Goal: Task Accomplishment & Management: Use online tool/utility

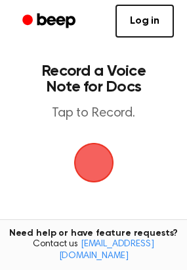
click at [99, 153] on span "button" at bounding box center [93, 162] width 51 height 51
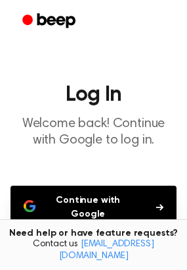
click at [104, 197] on button "Continue with Google" at bounding box center [94, 206] width 166 height 43
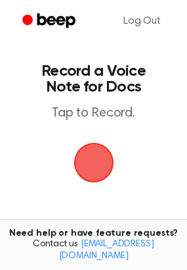
click at [96, 151] on span "button" at bounding box center [94, 162] width 37 height 37
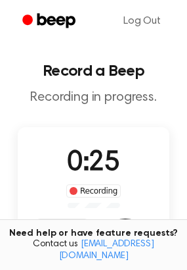
scroll to position [111, 0]
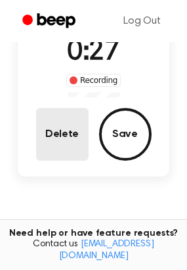
click at [58, 132] on button "Delete" at bounding box center [62, 134] width 53 height 53
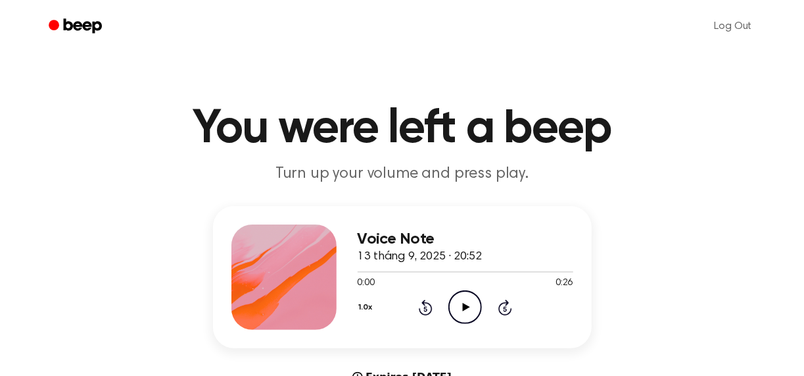
click at [462, 303] on icon "Play Audio" at bounding box center [466, 307] width 34 height 34
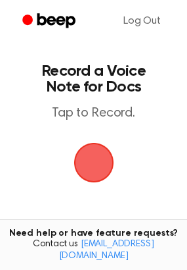
click at [92, 167] on span "button" at bounding box center [94, 162] width 37 height 37
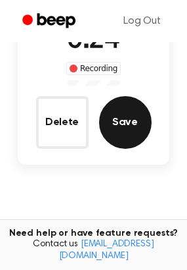
click at [132, 126] on button "Save" at bounding box center [125, 122] width 53 height 53
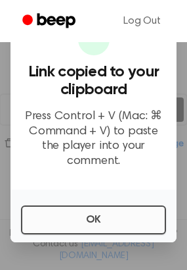
scroll to position [188, 0]
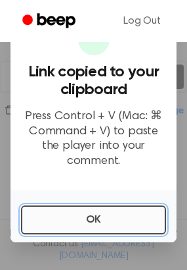
click at [124, 215] on button "OK" at bounding box center [93, 219] width 145 height 29
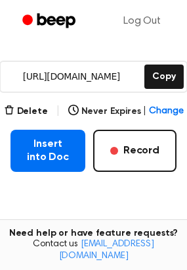
click at [97, 74] on input "https://beep.audio/VNcnGEC" at bounding box center [71, 77] width 141 height 30
click at [45, 113] on button "Delete" at bounding box center [26, 112] width 44 height 14
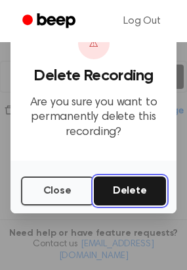
click at [132, 196] on button "Delete" at bounding box center [130, 190] width 73 height 29
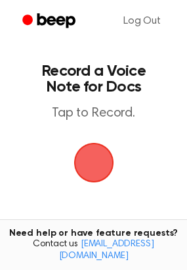
click at [108, 163] on span "button" at bounding box center [94, 162] width 37 height 37
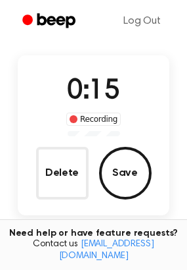
scroll to position [72, 0]
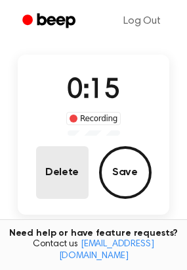
click at [74, 178] on button "Delete" at bounding box center [62, 172] width 53 height 53
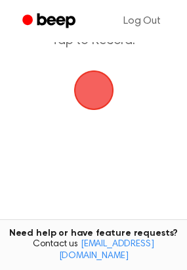
click at [101, 93] on span "button" at bounding box center [94, 90] width 37 height 37
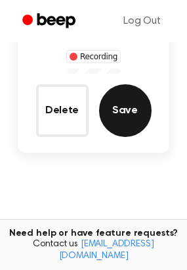
click at [120, 112] on button "Save" at bounding box center [125, 110] width 53 height 53
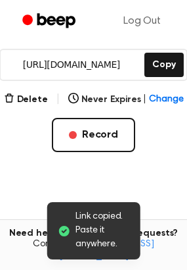
scroll to position [200, 0]
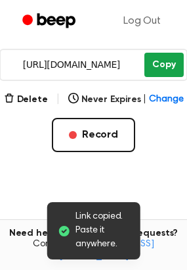
click at [171, 62] on button "Copy" at bounding box center [164, 65] width 39 height 24
click at [154, 61] on button "Copy" at bounding box center [164, 65] width 39 height 24
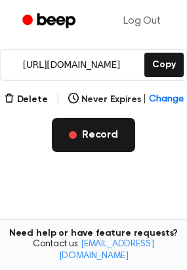
click at [84, 137] on button "Record" at bounding box center [94, 135] width 84 height 34
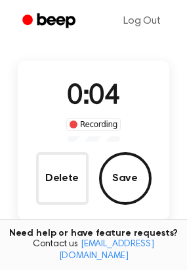
scroll to position [62, 0]
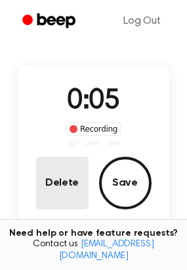
click at [63, 191] on button "Delete" at bounding box center [62, 183] width 53 height 53
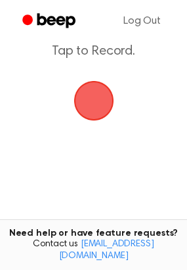
click at [99, 98] on span "button" at bounding box center [94, 100] width 37 height 37
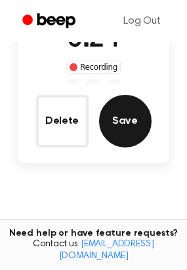
click at [138, 120] on button "Save" at bounding box center [125, 121] width 53 height 53
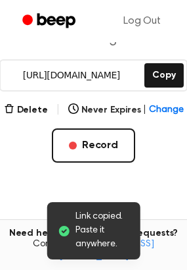
scroll to position [189, 0]
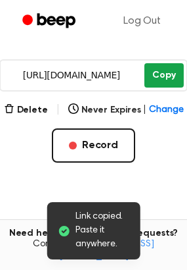
click at [167, 70] on button "Copy" at bounding box center [164, 75] width 39 height 24
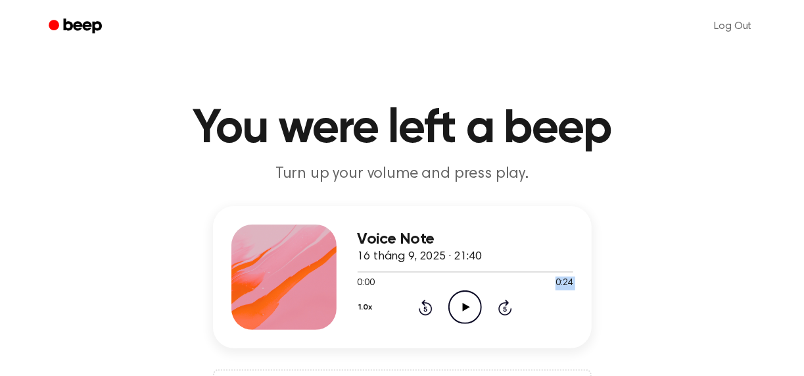
drag, startPoint x: 485, startPoint y: 320, endPoint x: 458, endPoint y: 289, distance: 41.0
click at [458, 289] on div "Voice Note 16 tháng 9, 2025 · 21:40 0:00 0:24 Your browser does not support the…" at bounding box center [466, 276] width 216 height 105
click at [464, 310] on icon at bounding box center [466, 307] width 7 height 9
